Goal: Entertainment & Leisure: Consume media (video, audio)

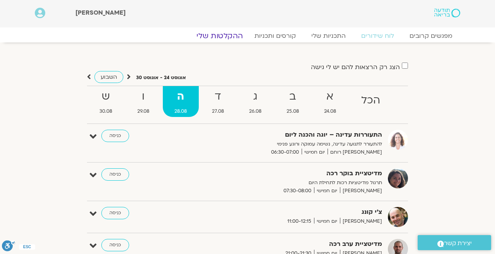
click at [231, 36] on link "ההקלטות שלי" at bounding box center [219, 35] width 65 height 9
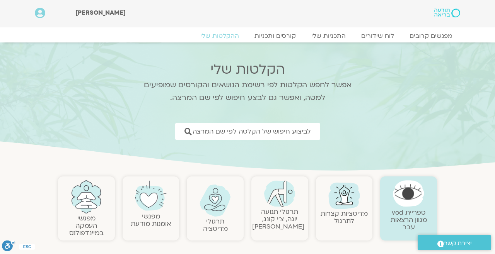
click at [228, 209] on link at bounding box center [214, 201] width 49 height 32
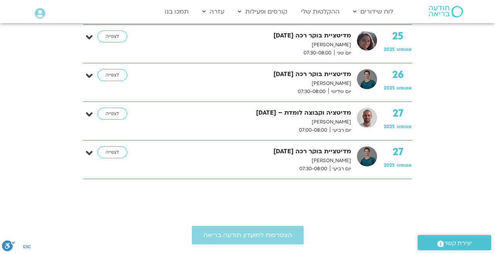
scroll to position [1669, 0]
click at [115, 155] on link "לצפייה" at bounding box center [112, 153] width 30 height 12
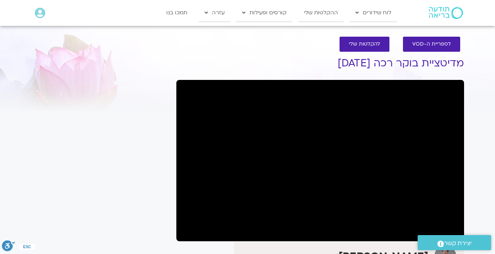
click at [309, 67] on section "לספריית ה-VOD להקלטות שלי מדיטציית בוקר רכה 27.8.25 אורי דאובר הצטרפות לרשימת ת…" at bounding box center [247, 185] width 495 height 312
